Goal: Find specific page/section: Find specific page/section

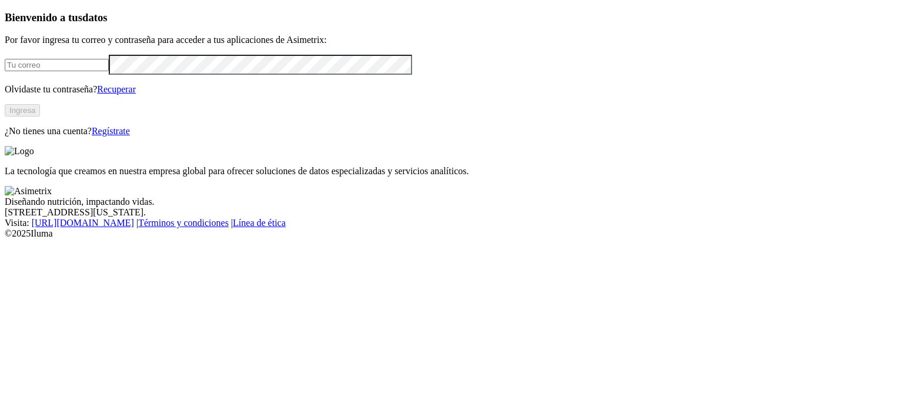
type input "[PERSON_NAME][EMAIL_ADDRESS][PERSON_NAME][DOMAIN_NAME]"
click at [40, 116] on button "Ingresa" at bounding box center [22, 110] width 35 height 12
